Goal: Communication & Community: Answer question/provide support

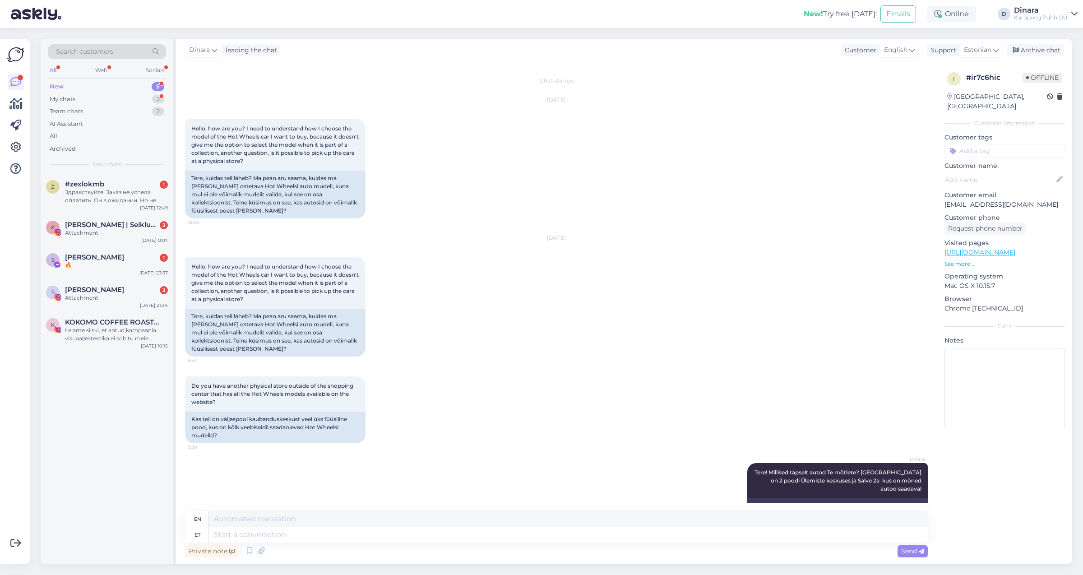
scroll to position [476, 0]
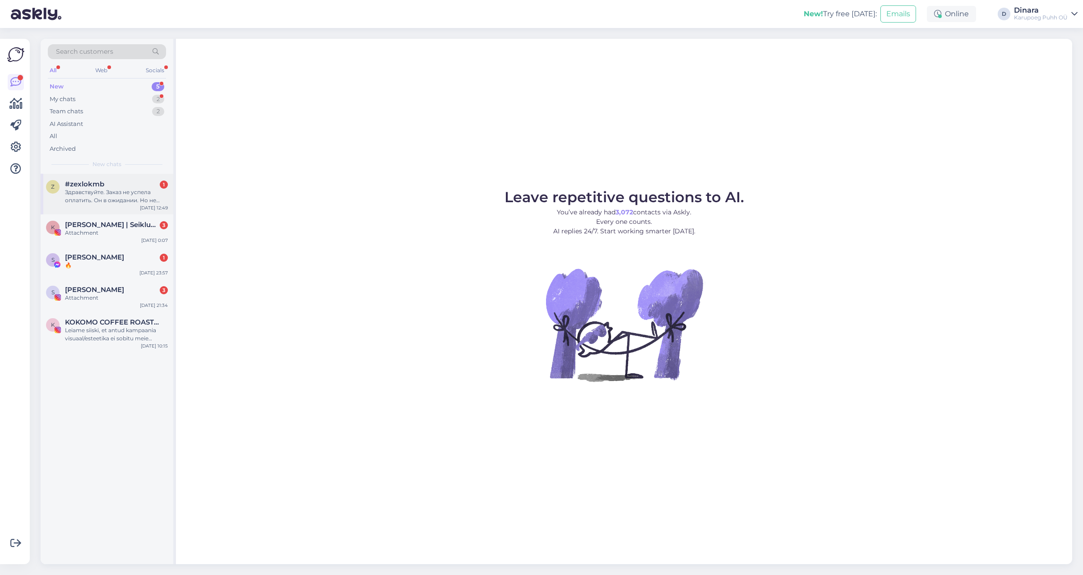
click at [135, 192] on div "Здравствуйте. Заказ не успела оплатить. Он в ожидании. Но не могу зайти и обнов…" at bounding box center [116, 196] width 103 height 16
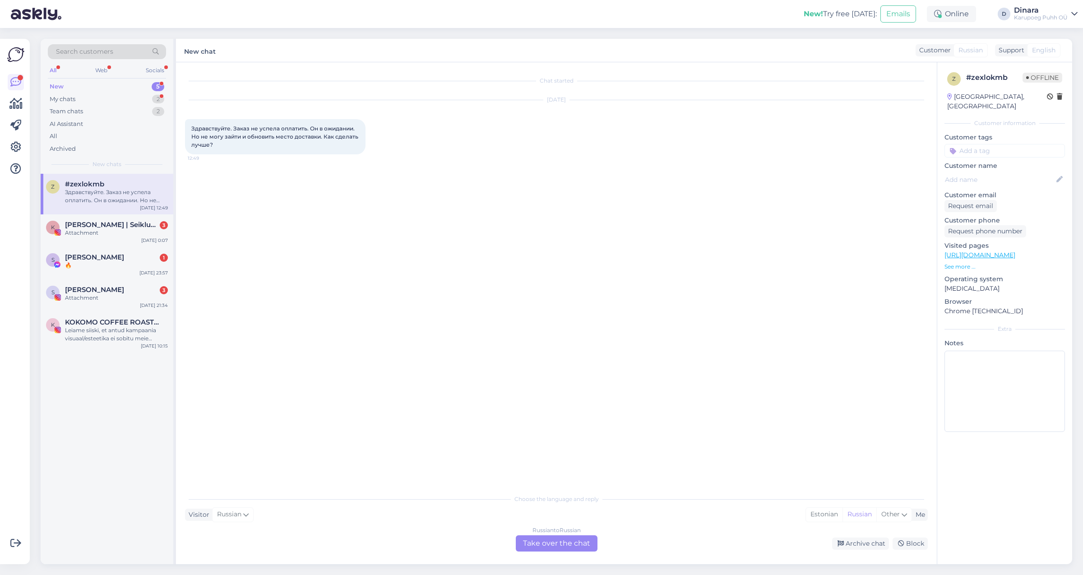
click at [581, 541] on div "Russian to Russian Take over the chat" at bounding box center [557, 543] width 82 height 16
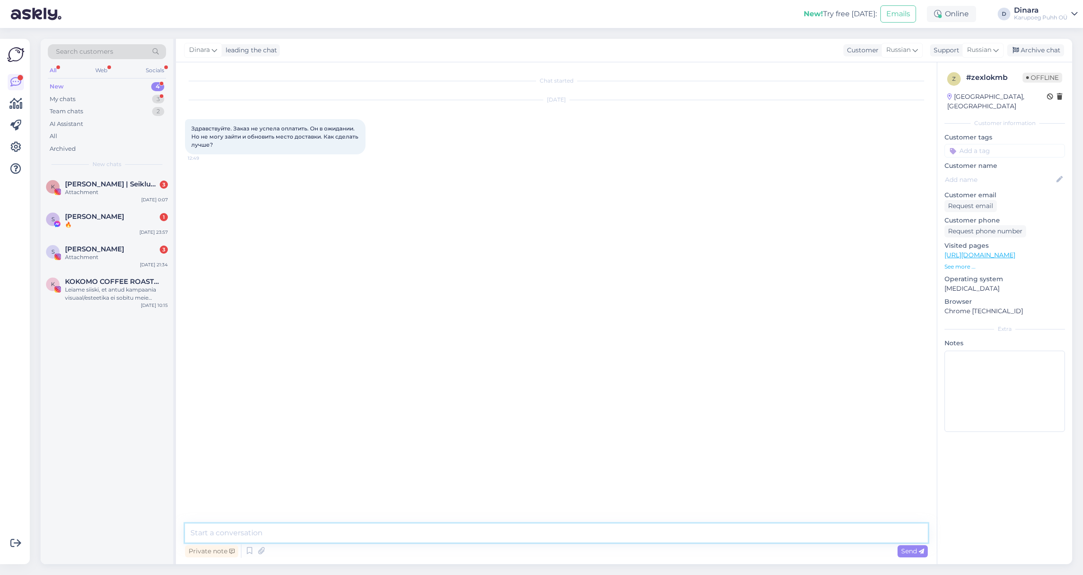
click at [654, 527] on textarea at bounding box center [556, 532] width 743 height 19
type textarea "Добрый день!"
type textarea "Какой номер заказа?"
click at [629, 416] on div "Chat started [DATE] Здравствуйте. Заказ не успела оплатить. Он в ожидании. Но н…" at bounding box center [560, 293] width 751 height 444
